Goal: Task Accomplishment & Management: Manage account settings

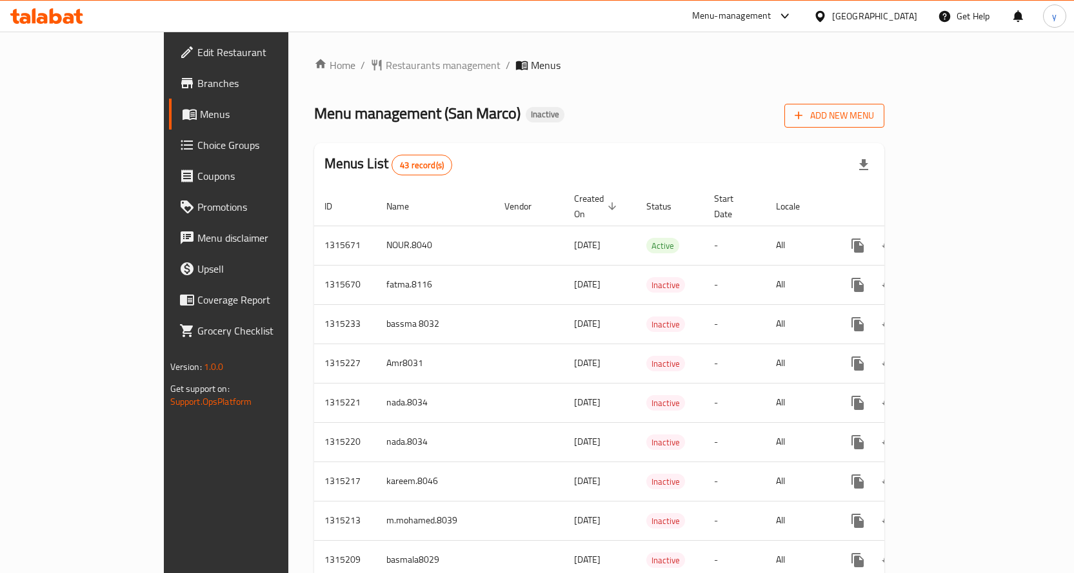
drag, startPoint x: 0, startPoint y: 0, endPoint x: 1040, endPoint y: 114, distance: 1046.0
click at [884, 114] on button "Add New Menu" at bounding box center [834, 116] width 100 height 24
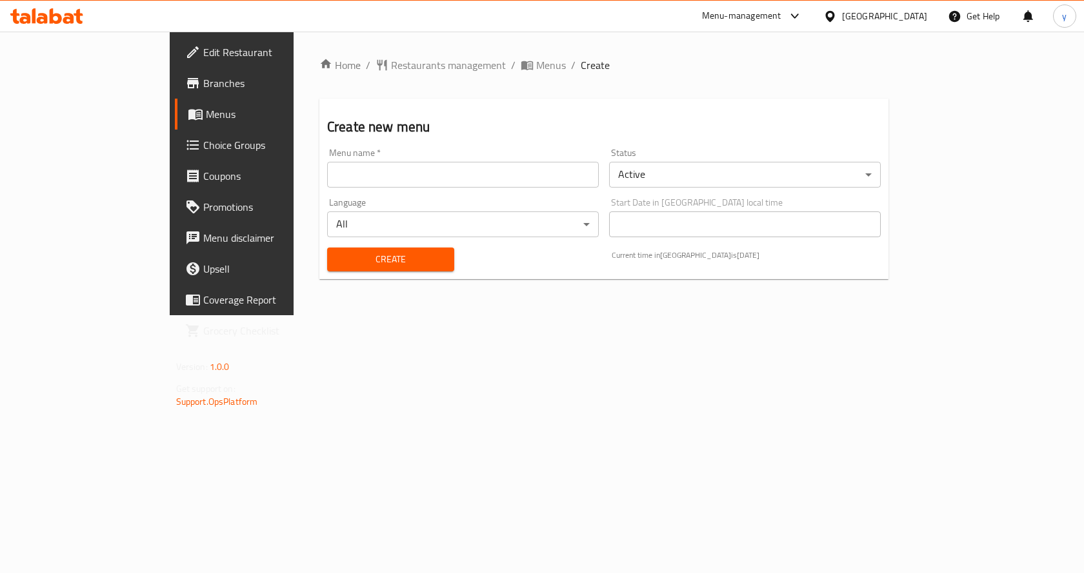
click at [477, 162] on input "text" at bounding box center [463, 175] width 272 height 26
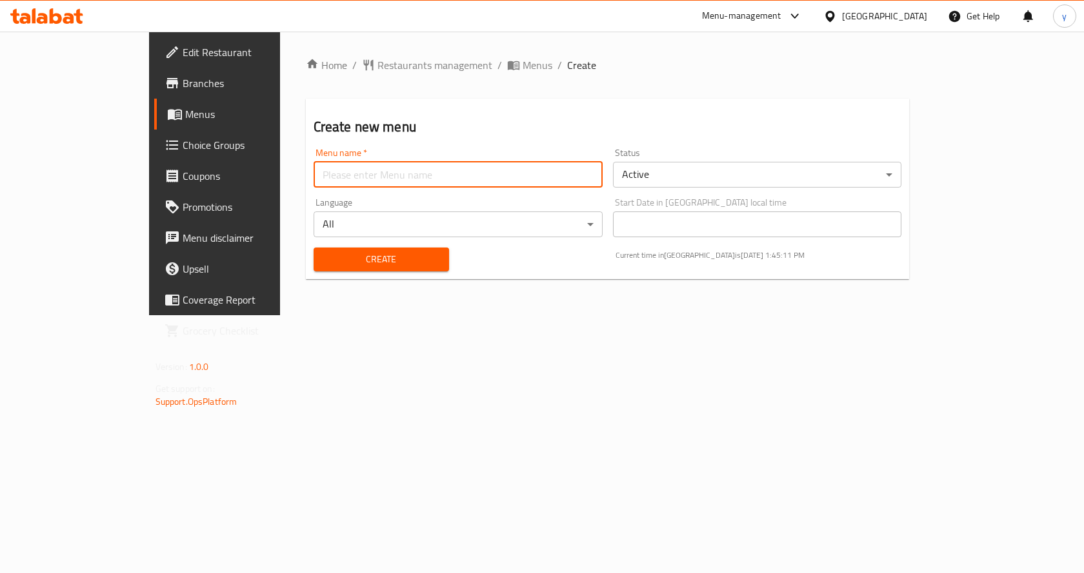
type input "Darwesh.8043"
click at [366, 258] on span "Create" at bounding box center [381, 260] width 115 height 16
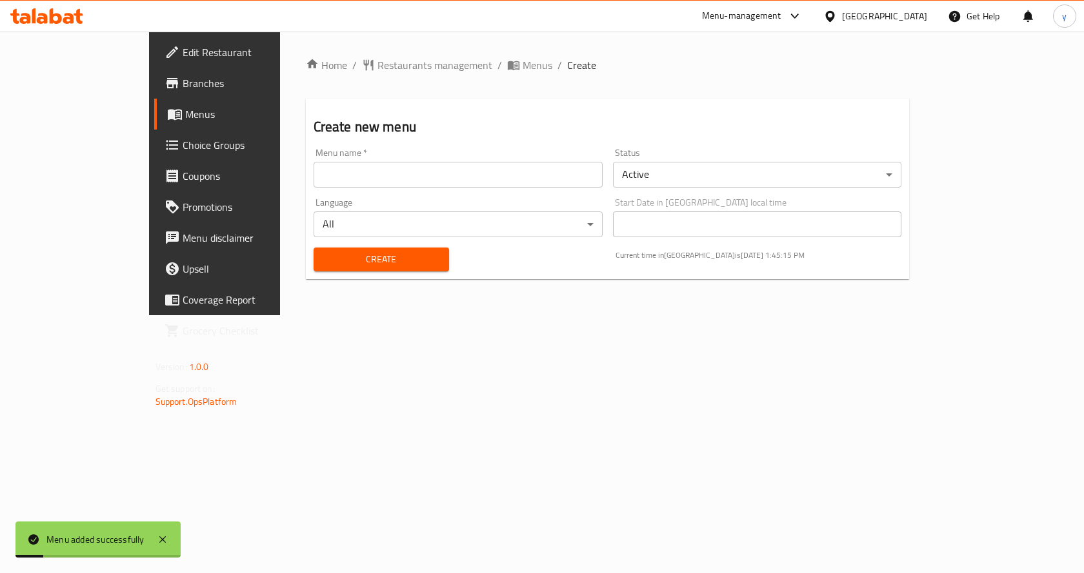
click at [185, 116] on span "Menus" at bounding box center [252, 113] width 135 height 15
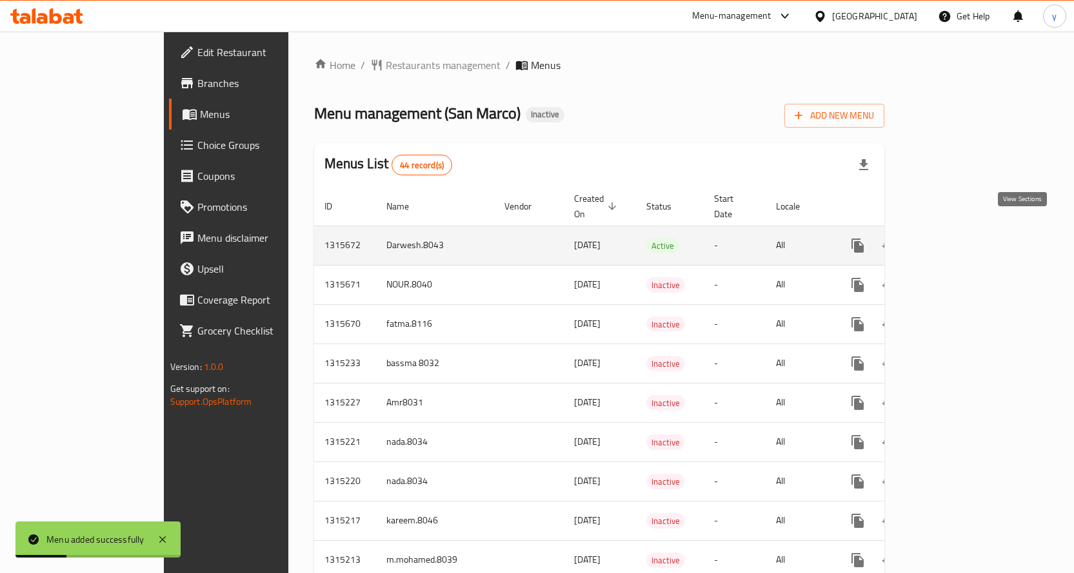
click at [966, 235] on link "enhanced table" at bounding box center [950, 245] width 31 height 31
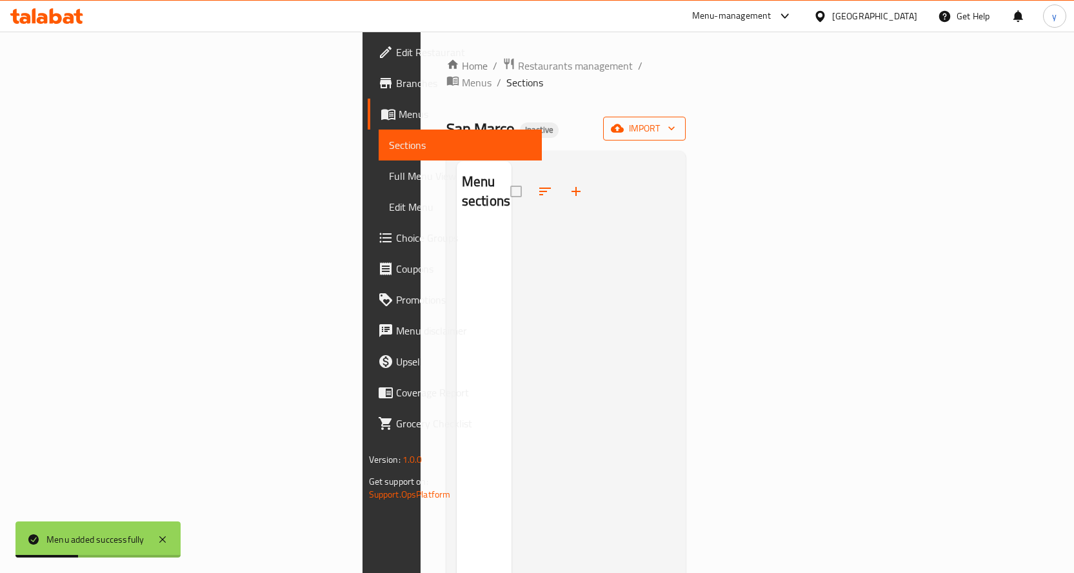
click at [624, 124] on icon "button" at bounding box center [617, 128] width 13 height 8
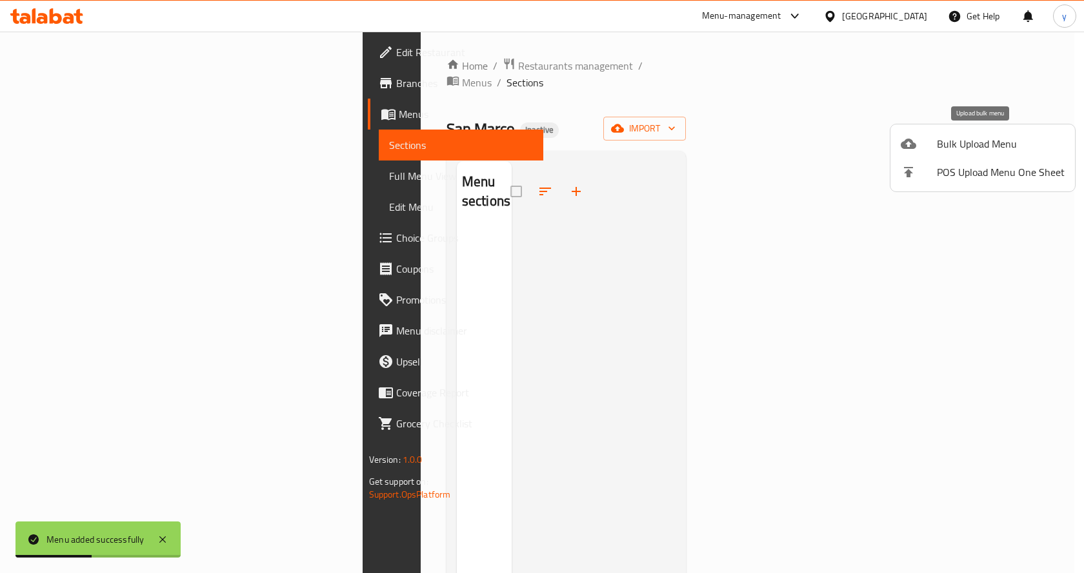
click at [955, 141] on span "Bulk Upload Menu" at bounding box center [1001, 143] width 128 height 15
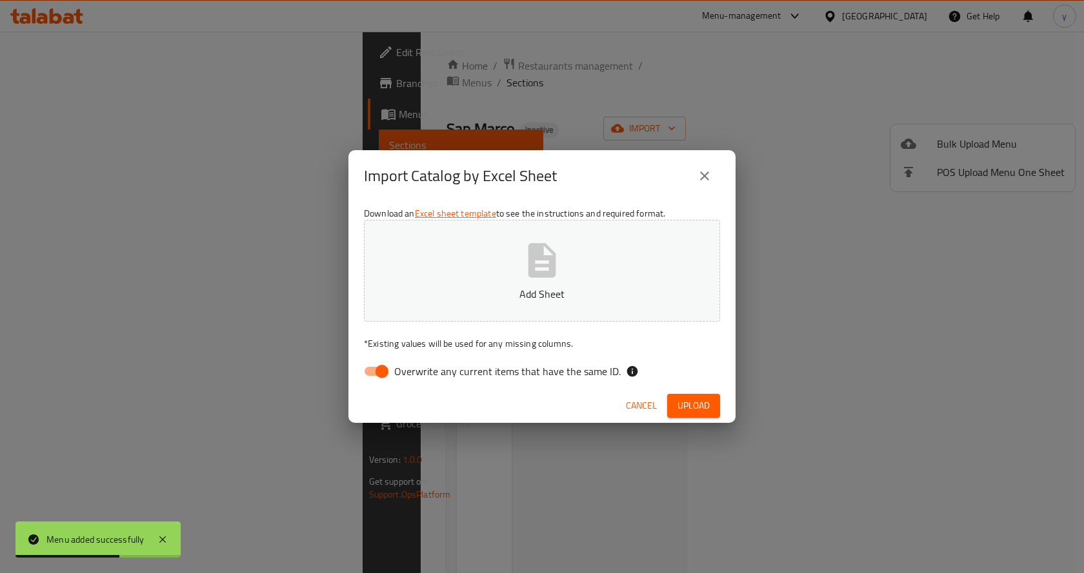
click at [377, 370] on input "Overwrite any current items that have the same ID." at bounding box center [382, 371] width 74 height 25
checkbox input "false"
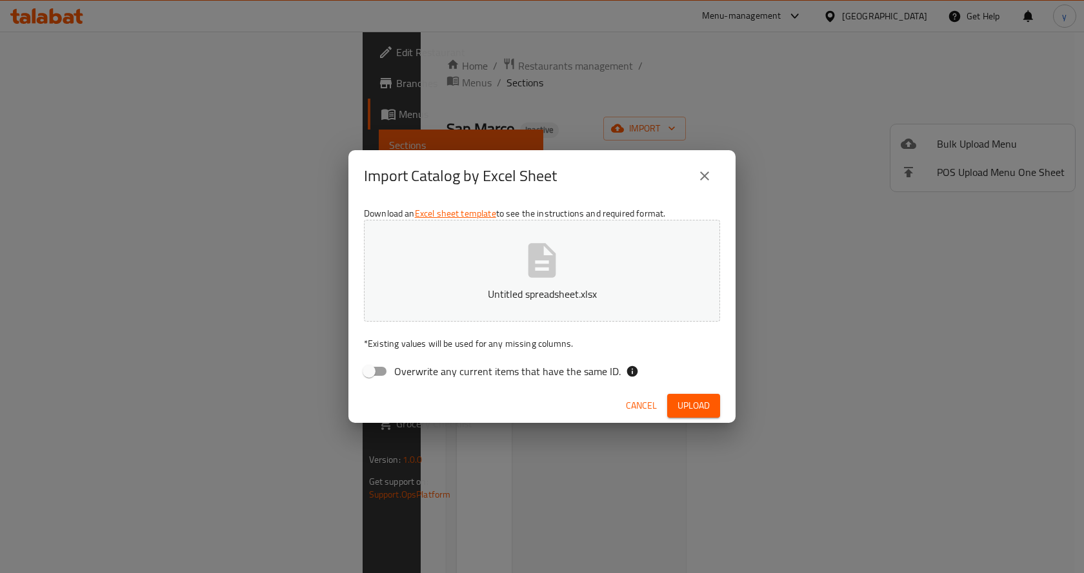
click at [687, 406] on span "Upload" at bounding box center [693, 406] width 32 height 16
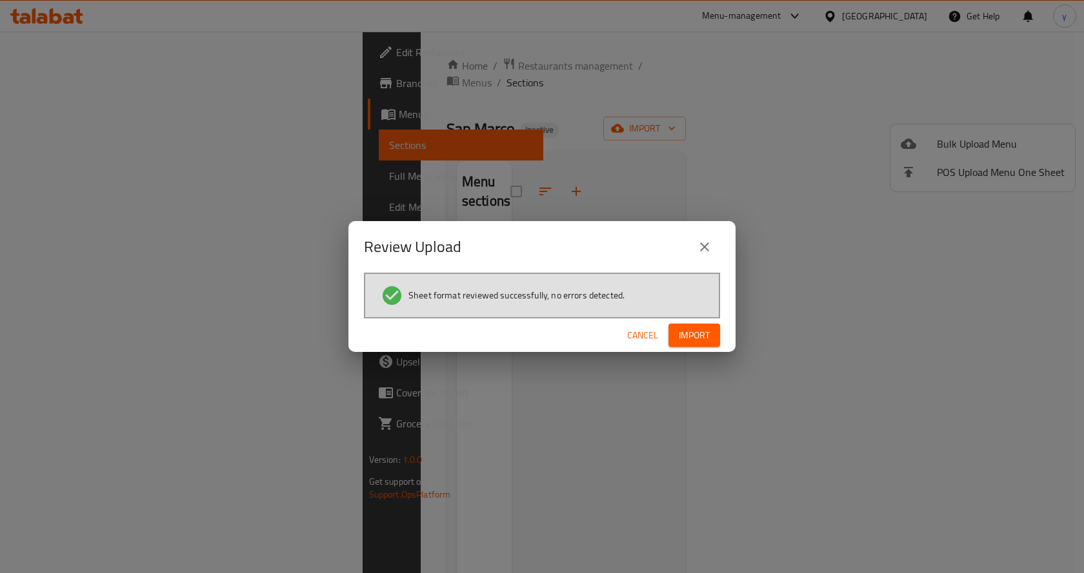
click at [682, 330] on span "Import" at bounding box center [694, 336] width 31 height 16
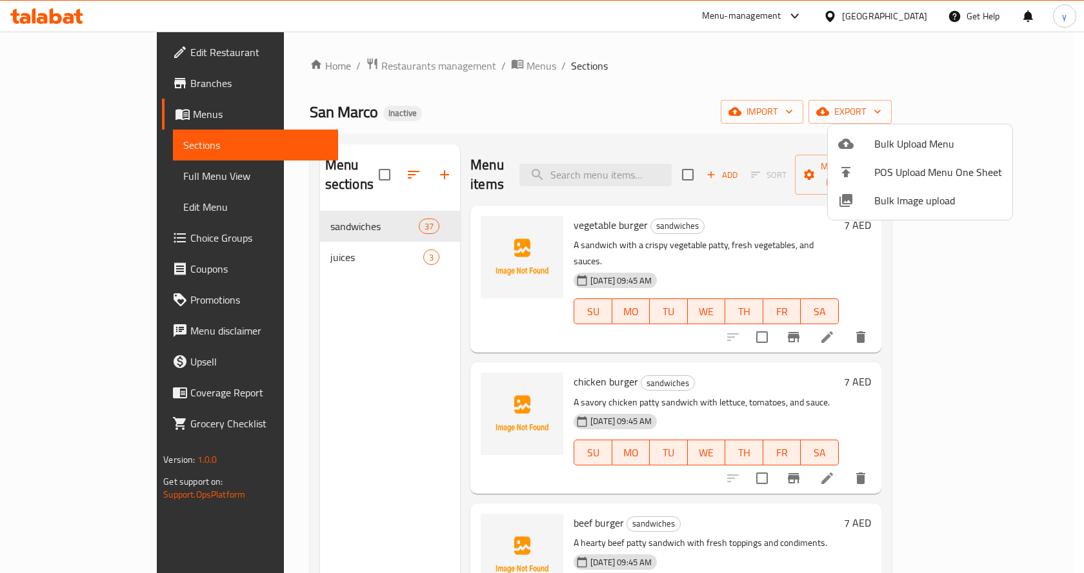
click at [92, 177] on div at bounding box center [542, 286] width 1084 height 573
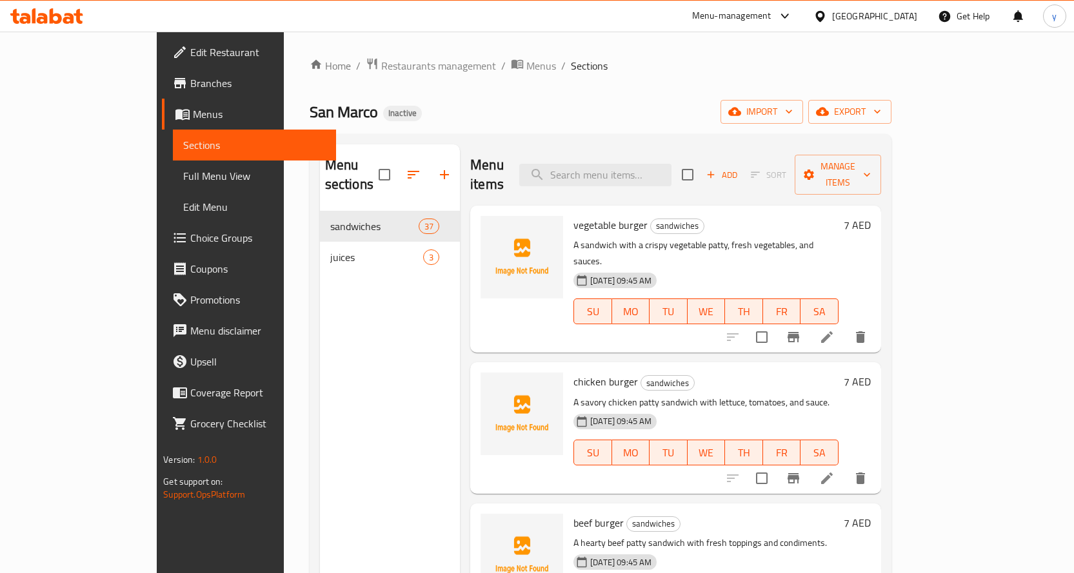
click at [183, 177] on span "Full Menu View" at bounding box center [254, 175] width 143 height 15
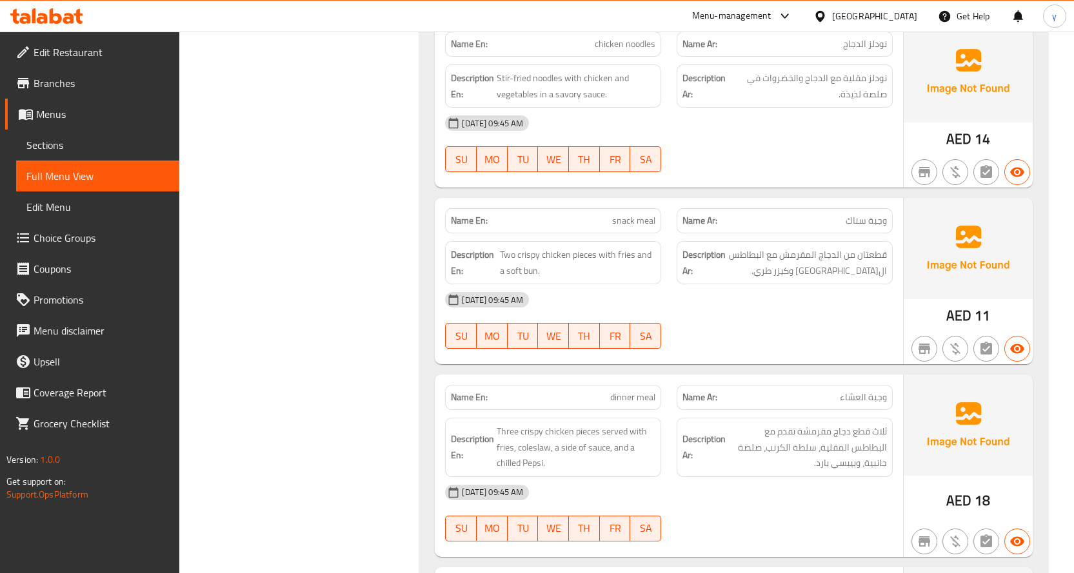
scroll to position [471, 0]
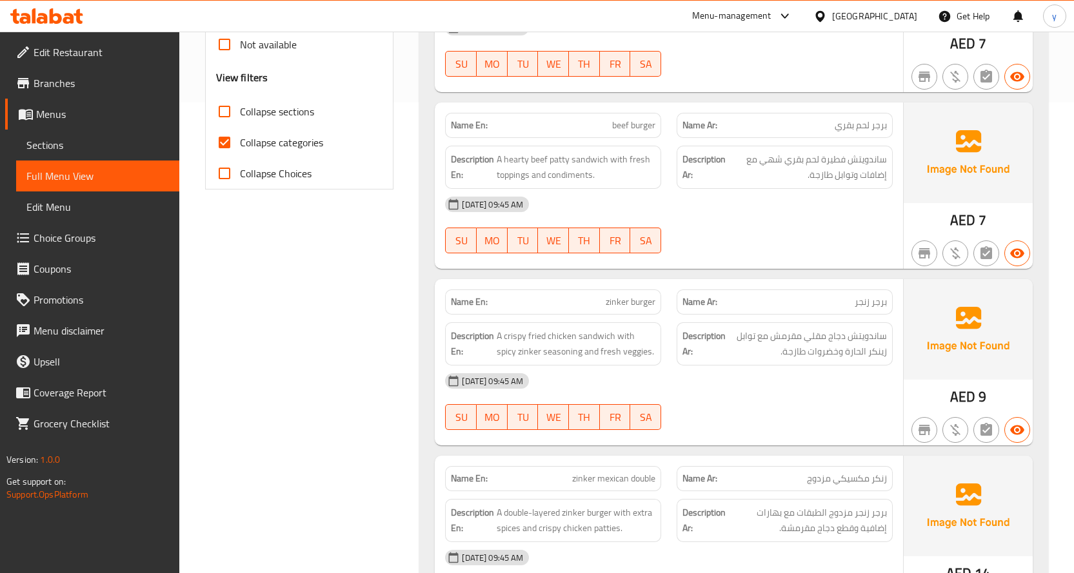
click at [232, 141] on input "Collapse categories" at bounding box center [224, 142] width 31 height 31
checkbox input "false"
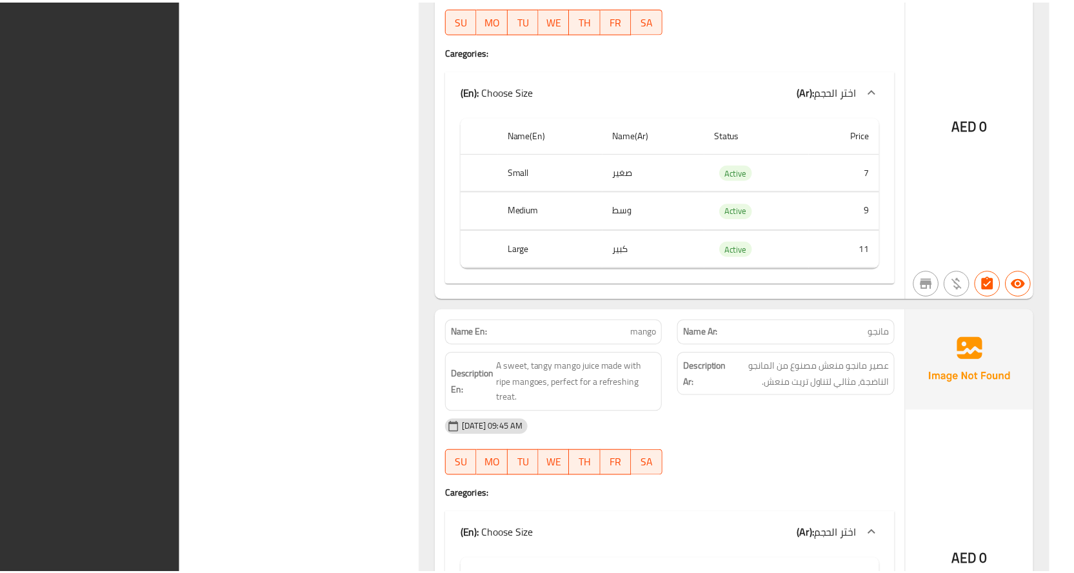
scroll to position [9524, 0]
